Goal: Information Seeking & Learning: Check status

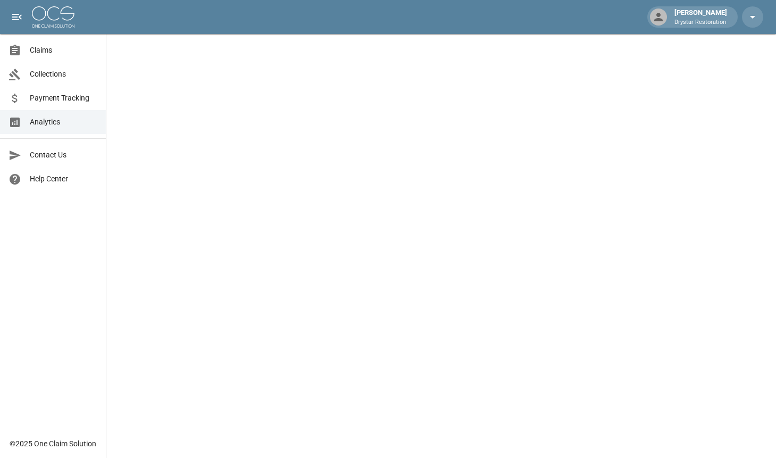
click at [67, 58] on link "Claims" at bounding box center [53, 50] width 106 height 24
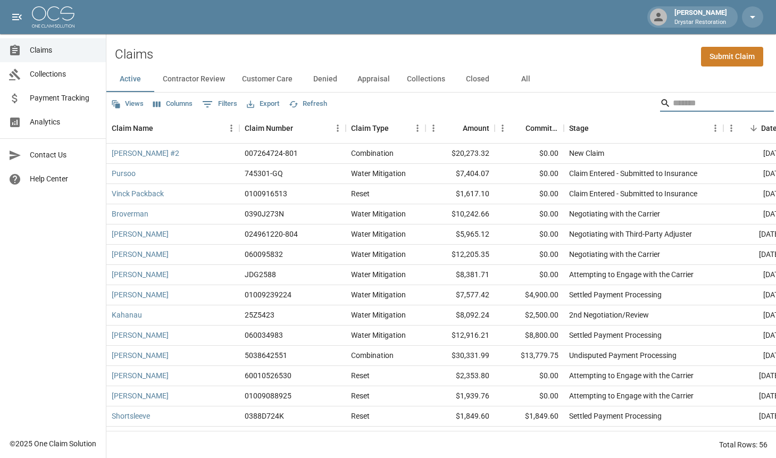
click at [672, 106] on input "Search" at bounding box center [714, 103] width 85 height 17
click at [537, 79] on button "All" at bounding box center [525, 79] width 48 height 26
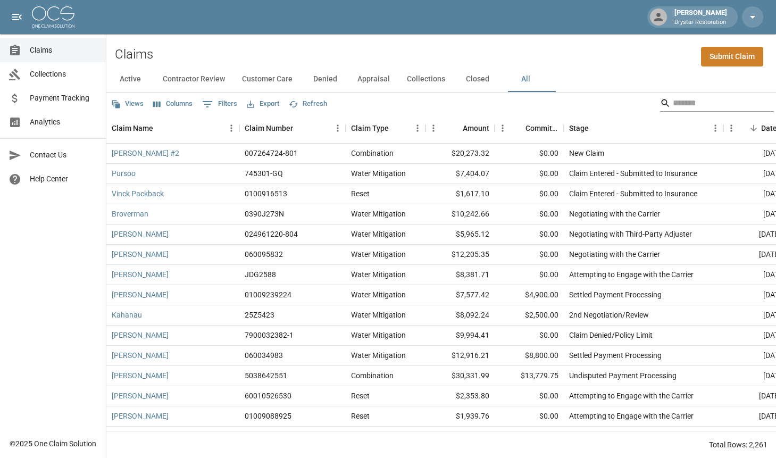
click at [672, 100] on input "Search" at bounding box center [714, 103] width 85 height 17
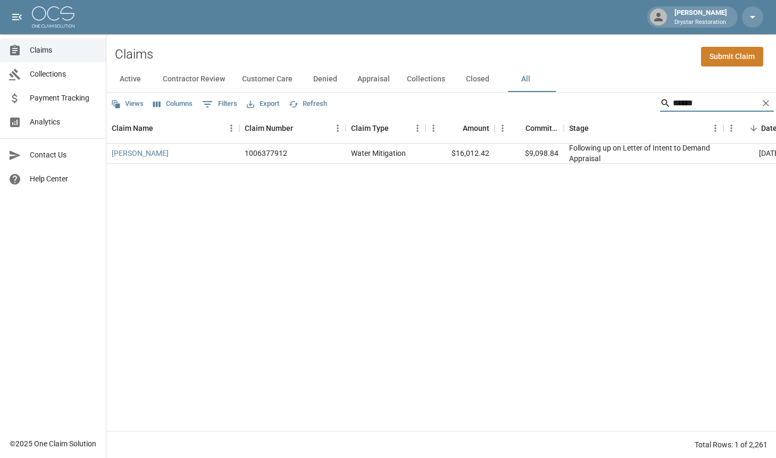
type input "******"
click at [538, 157] on div "$9,098.84" at bounding box center [528, 154] width 69 height 20
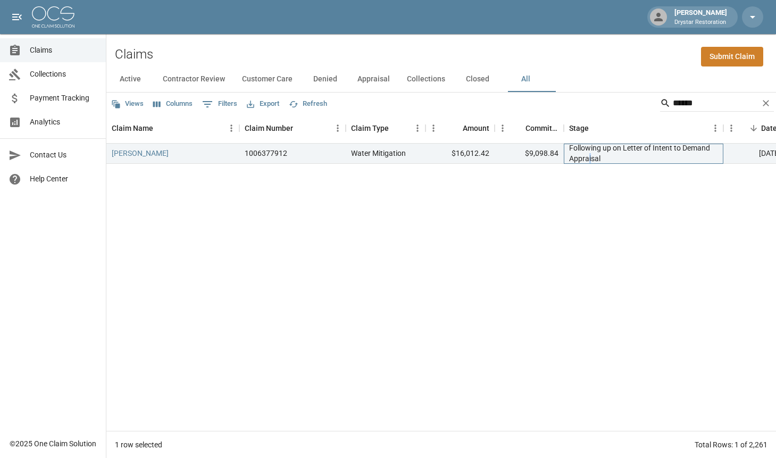
drag, startPoint x: 590, startPoint y: 156, endPoint x: 629, endPoint y: 156, distance: 39.3
click at [618, 156] on div "Following up on Letter of Intent to Demand Appraisal" at bounding box center [643, 152] width 149 height 21
click at [634, 156] on div "Following up on Letter of Intent to Demand Appraisal" at bounding box center [643, 152] width 149 height 21
click at [572, 149] on div "Following up on Letter of Intent to Demand Appraisal" at bounding box center [643, 152] width 149 height 21
click at [568, 149] on div "Following up on Letter of Intent to Demand Appraisal" at bounding box center [642, 154] width 159 height 20
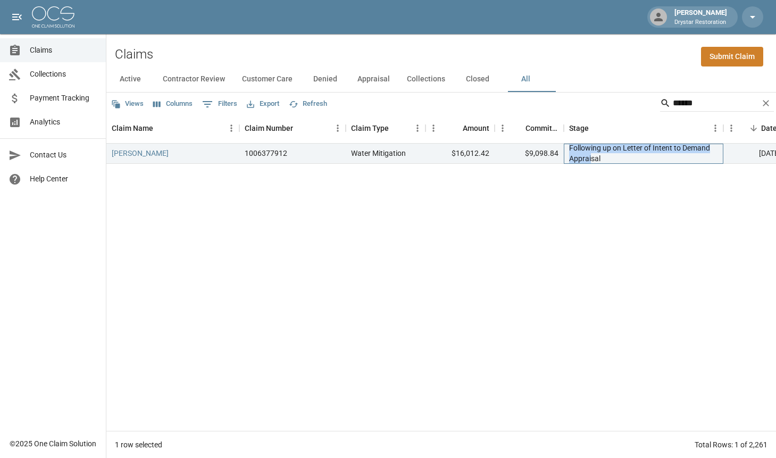
drag, startPoint x: 578, startPoint y: 151, endPoint x: 596, endPoint y: 157, distance: 19.7
click at [594, 157] on div "Following up on Letter of Intent to Demand Appraisal" at bounding box center [643, 152] width 149 height 21
click at [600, 157] on div "Following up on Letter of Intent to Demand Appraisal" at bounding box center [643, 152] width 149 height 21
drag, startPoint x: 602, startPoint y: 156, endPoint x: 595, endPoint y: 155, distance: 7.1
click at [599, 156] on div "Following up on Letter of Intent to Demand Appraisal" at bounding box center [643, 152] width 149 height 21
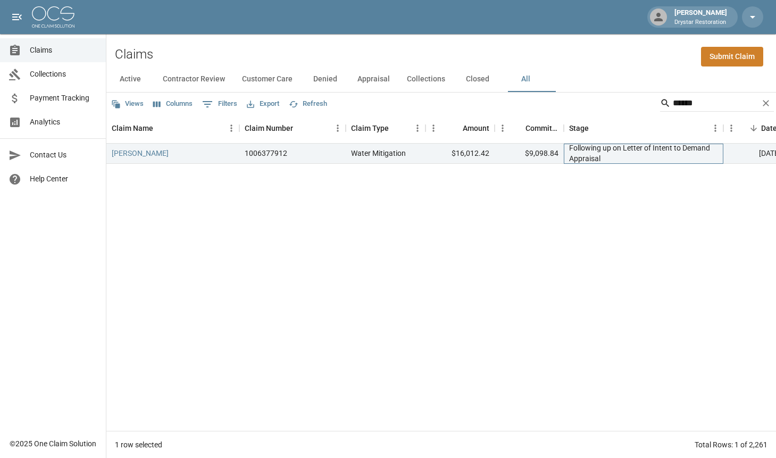
click at [594, 154] on div "Following up on Letter of Intent to Demand Appraisal" at bounding box center [643, 152] width 149 height 21
drag, startPoint x: 558, startPoint y: 152, endPoint x: 521, endPoint y: 153, distance: 36.7
click at [521, 153] on div "$9,098.84" at bounding box center [528, 154] width 69 height 20
copy div "$9,098.84"
click at [604, 226] on div "[PERSON_NAME] 1006377912 Water Mitigation $16,012.42 $9,098.84 Following up on …" at bounding box center [603, 287] width 994 height 287
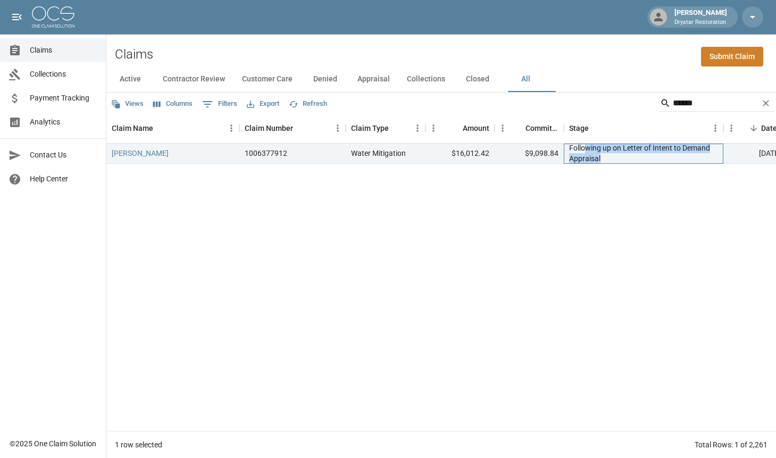
drag, startPoint x: 611, startPoint y: 154, endPoint x: 584, endPoint y: 146, distance: 27.7
click at [584, 146] on div "Following up on Letter of Intent to Demand Appraisal" at bounding box center [643, 152] width 149 height 21
click at [584, 148] on div "Following up on Letter of Intent to Demand Appraisal" at bounding box center [643, 152] width 149 height 21
drag, startPoint x: 595, startPoint y: 154, endPoint x: 565, endPoint y: 153, distance: 30.3
click at [588, 153] on div "Following up on Letter of Intent to Demand Appraisal" at bounding box center [643, 152] width 149 height 21
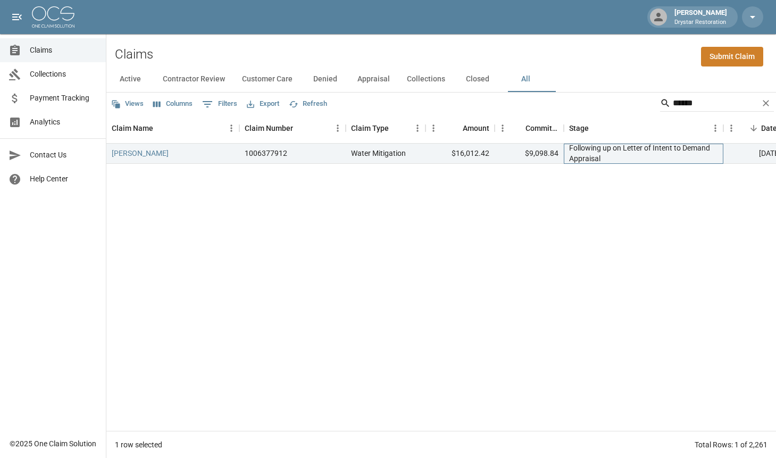
drag, startPoint x: 571, startPoint y: 150, endPoint x: 586, endPoint y: 157, distance: 16.9
click at [572, 150] on div "Following up on Letter of Intent to Demand Appraisal" at bounding box center [643, 152] width 149 height 21
drag, startPoint x: 586, startPoint y: 157, endPoint x: 601, endPoint y: 157, distance: 14.4
click at [587, 157] on div "Following up on Letter of Intent to Demand Appraisal" at bounding box center [643, 152] width 149 height 21
drag, startPoint x: 619, startPoint y: 159, endPoint x: 580, endPoint y: 150, distance: 39.8
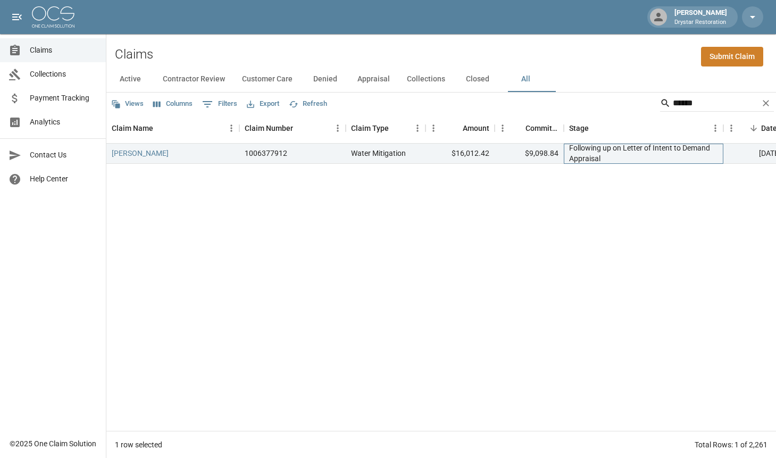
click at [604, 156] on div "Following up on Letter of Intent to Demand Appraisal" at bounding box center [643, 152] width 149 height 21
drag, startPoint x: 579, startPoint y: 149, endPoint x: 595, endPoint y: 152, distance: 16.6
click at [595, 152] on div "Following up on Letter of Intent to Demand Appraisal" at bounding box center [643, 152] width 149 height 21
drag, startPoint x: 611, startPoint y: 158, endPoint x: 560, endPoint y: 146, distance: 52.5
click at [583, 156] on div "Following up on Letter of Intent to Demand Appraisal" at bounding box center [643, 152] width 149 height 21
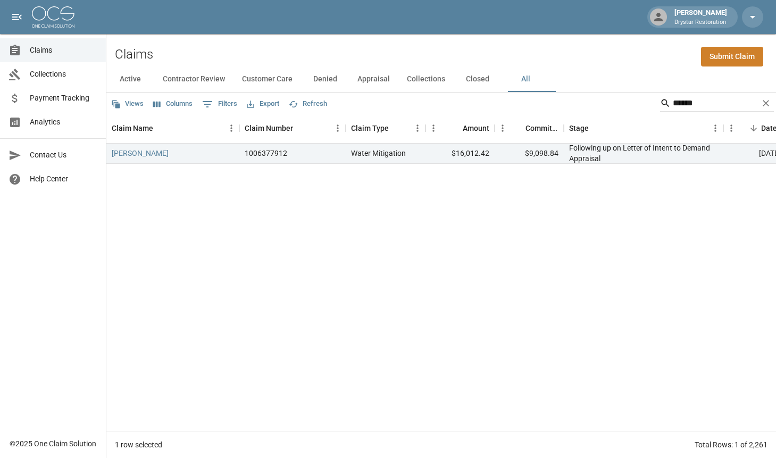
click at [533, 196] on div "[PERSON_NAME] 1006377912 Water Mitigation $16,012.42 $9,098.84 Following up on …" at bounding box center [603, 287] width 994 height 287
click at [309, 234] on div "[PERSON_NAME] 1006377912 Water Mitigation $16,012.42 $9,098.84 Following up on …" at bounding box center [603, 287] width 994 height 287
click at [642, 272] on div "[PERSON_NAME] 1006377912 Water Mitigation $16,012.42 $9,098.84 Following up on …" at bounding box center [603, 287] width 994 height 287
